Goal: Check status

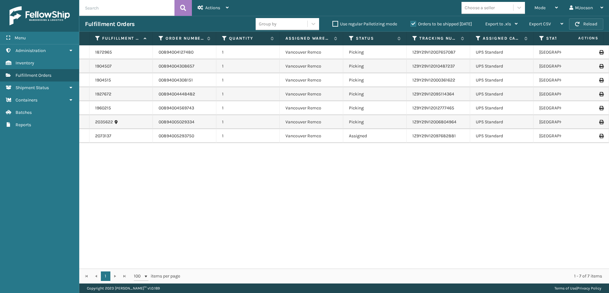
click at [591, 24] on button "Reload" at bounding box center [586, 23] width 34 height 11
